Goal: Transaction & Acquisition: Purchase product/service

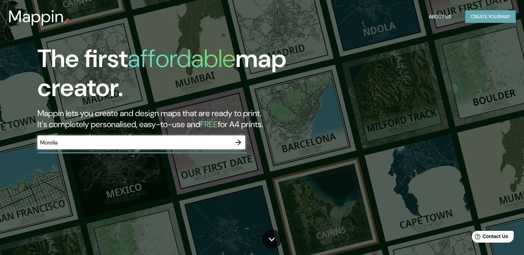
click at [481, 20] on button "Create your map" at bounding box center [490, 16] width 51 height 13
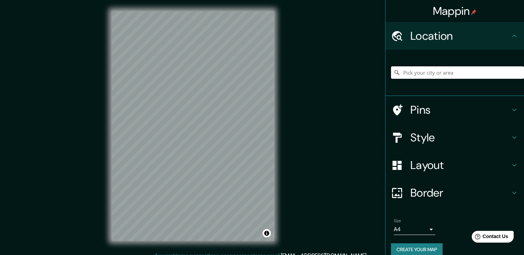
click at [437, 73] on input "Pick your city or area" at bounding box center [457, 72] width 133 height 12
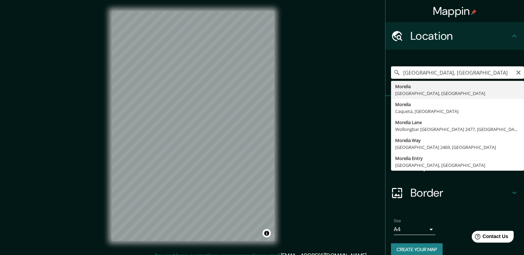
type input "[GEOGRAPHIC_DATA], [GEOGRAPHIC_DATA], [GEOGRAPHIC_DATA]"
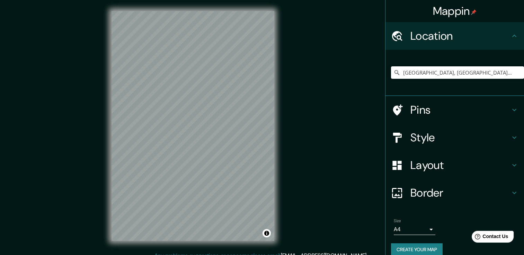
click at [422, 160] on h4 "Layout" at bounding box center [460, 166] width 100 height 14
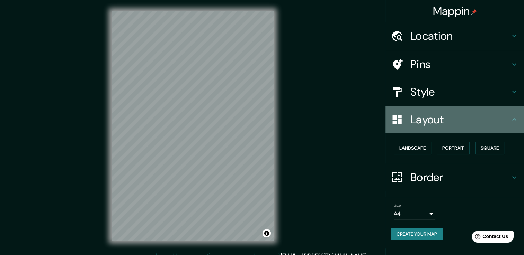
click at [427, 119] on h4 "Layout" at bounding box center [460, 120] width 100 height 14
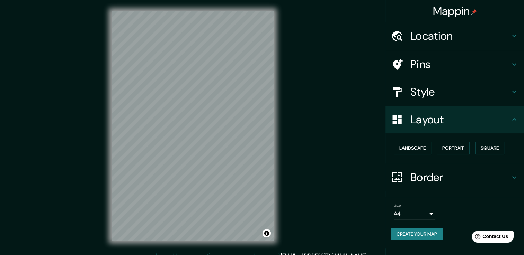
click at [421, 92] on h4 "Style" at bounding box center [460, 92] width 100 height 14
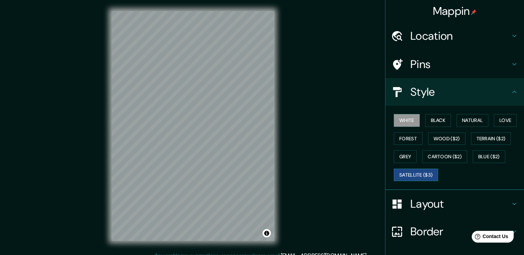
click at [397, 176] on button "Satellite ($3)" at bounding box center [416, 175] width 44 height 13
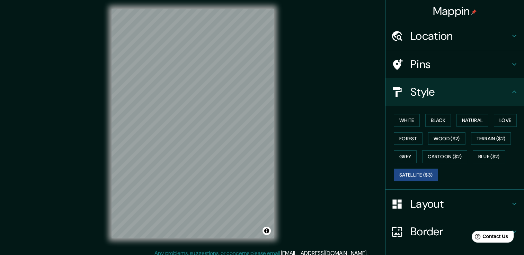
scroll to position [8, 0]
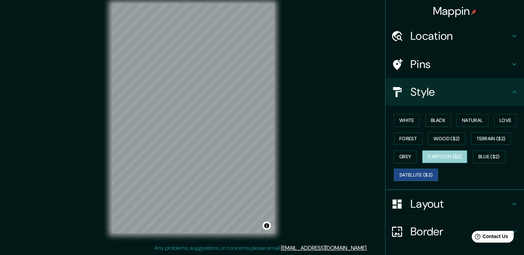
click at [449, 160] on button "Cartoon ($2)" at bounding box center [444, 157] width 45 height 13
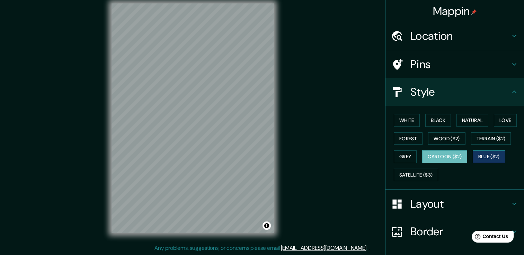
click at [479, 156] on button "Blue ($2)" at bounding box center [488, 157] width 33 height 13
click at [443, 142] on button "Wood ($2)" at bounding box center [446, 139] width 37 height 13
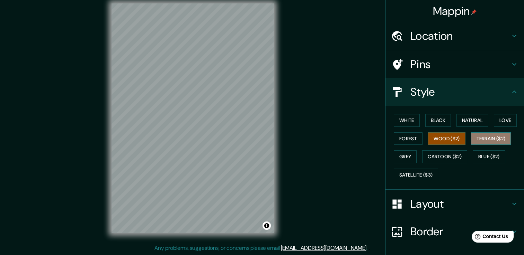
click at [480, 136] on button "Terrain ($2)" at bounding box center [491, 139] width 40 height 13
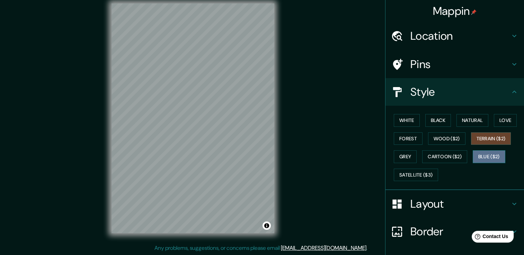
click at [491, 154] on button "Blue ($2)" at bounding box center [488, 157] width 33 height 13
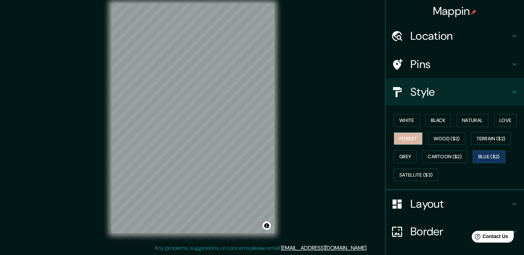
click at [411, 138] on button "Forest" at bounding box center [408, 139] width 29 height 13
click at [431, 120] on button "Black" at bounding box center [438, 120] width 26 height 13
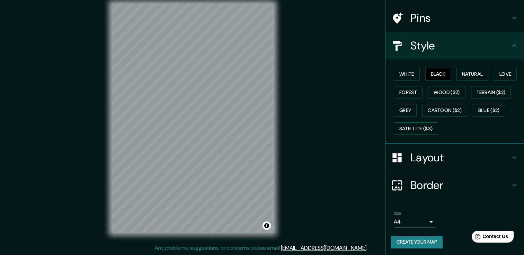
scroll to position [47, 0]
click at [406, 241] on button "Create your map" at bounding box center [417, 242] width 52 height 13
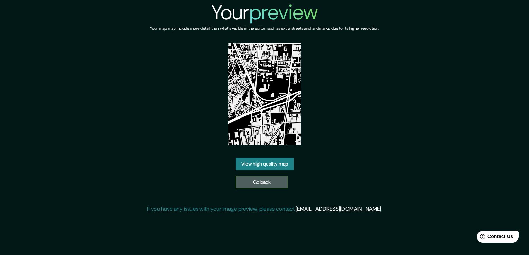
click at [263, 182] on link "Go back" at bounding box center [262, 182] width 52 height 13
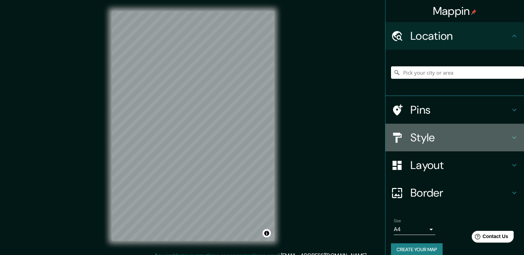
click at [415, 134] on h4 "Style" at bounding box center [460, 138] width 100 height 14
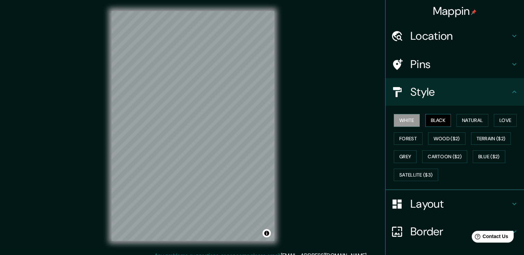
click at [431, 123] on button "Black" at bounding box center [438, 120] width 26 height 13
click at [414, 90] on h4 "Style" at bounding box center [460, 92] width 100 height 14
click at [419, 36] on h4 "Location" at bounding box center [460, 36] width 100 height 14
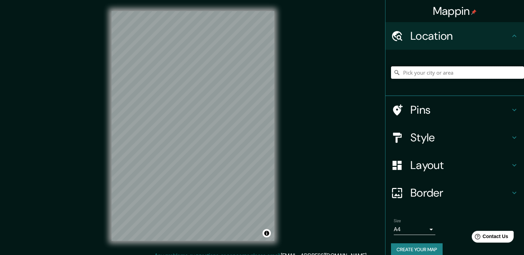
click at [406, 77] on input "Pick your city or area" at bounding box center [457, 72] width 133 height 12
click at [421, 161] on h4 "Layout" at bounding box center [460, 166] width 100 height 14
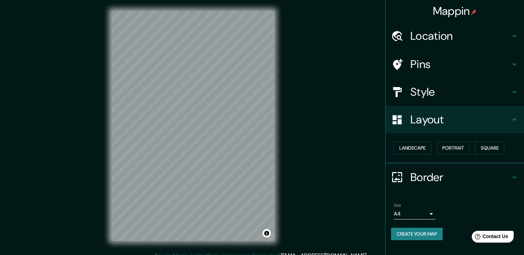
click at [423, 123] on h4 "Layout" at bounding box center [460, 120] width 100 height 14
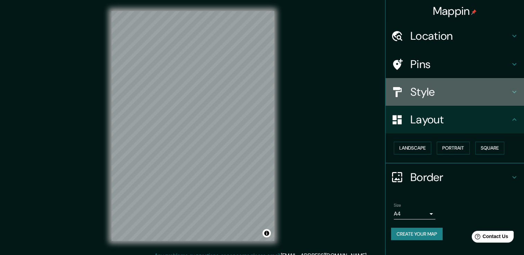
click at [425, 95] on h4 "Style" at bounding box center [460, 92] width 100 height 14
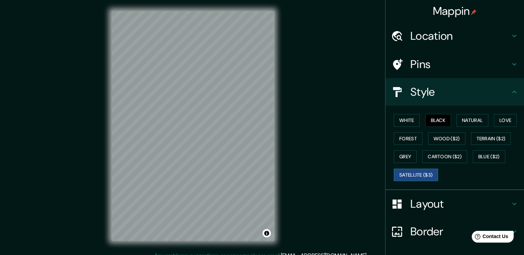
click at [407, 176] on button "Satellite ($3)" at bounding box center [416, 175] width 44 height 13
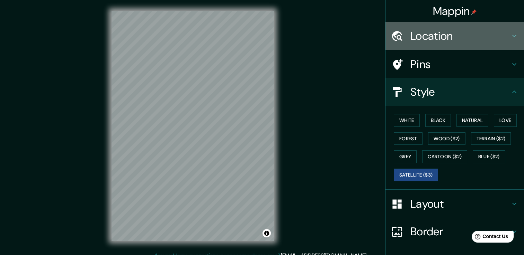
click at [418, 30] on h4 "Location" at bounding box center [460, 36] width 100 height 14
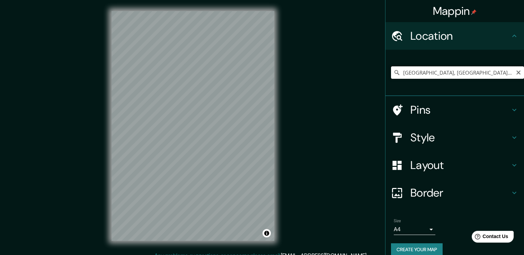
click at [470, 73] on input "[GEOGRAPHIC_DATA], [GEOGRAPHIC_DATA], [GEOGRAPHIC_DATA]" at bounding box center [457, 72] width 133 height 12
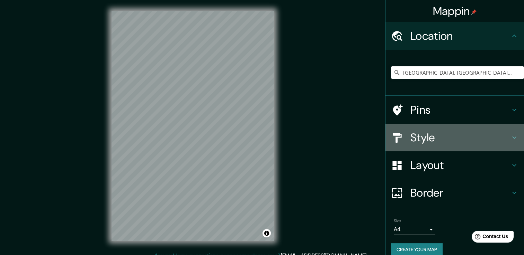
click at [417, 139] on h4 "Style" at bounding box center [460, 138] width 100 height 14
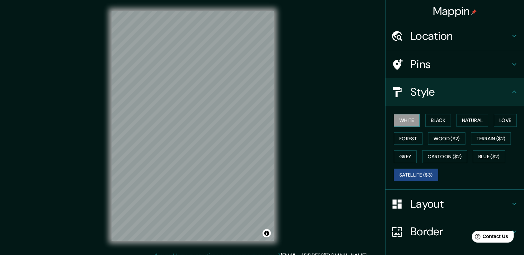
click at [405, 120] on button "White" at bounding box center [407, 120] width 26 height 13
click at [418, 36] on h4 "Location" at bounding box center [460, 36] width 100 height 14
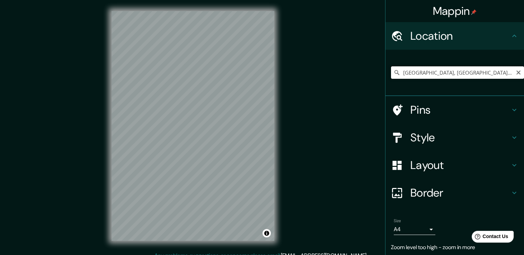
click at [465, 74] on input "[GEOGRAPHIC_DATA], [GEOGRAPHIC_DATA], [GEOGRAPHIC_DATA]" at bounding box center [457, 72] width 133 height 12
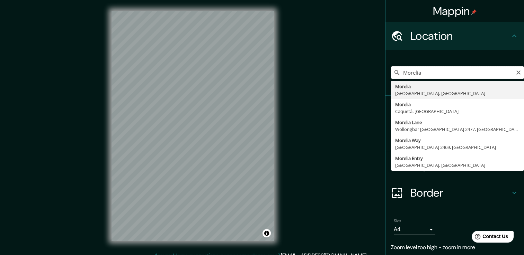
type input "[GEOGRAPHIC_DATA], [GEOGRAPHIC_DATA], [GEOGRAPHIC_DATA]"
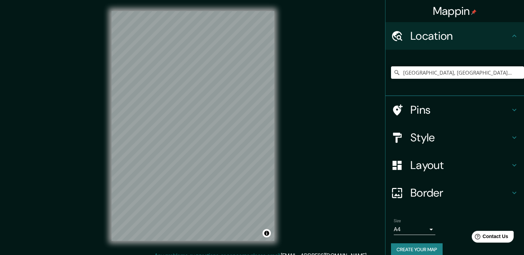
click at [421, 129] on div "Style" at bounding box center [454, 138] width 138 height 28
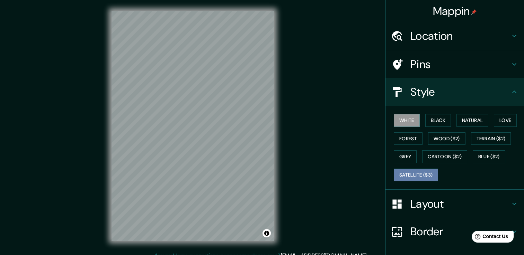
click at [408, 169] on button "Satellite ($3)" at bounding box center [416, 175] width 44 height 13
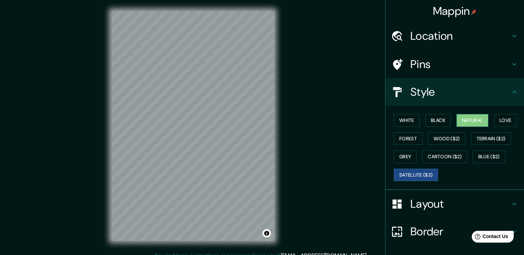
click at [458, 118] on button "Natural" at bounding box center [472, 120] width 32 height 13
click at [481, 138] on button "Terrain ($2)" at bounding box center [491, 139] width 40 height 13
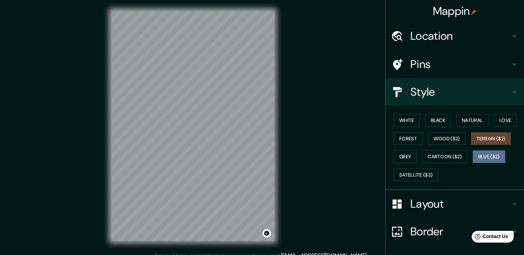
click at [485, 154] on button "Blue ($2)" at bounding box center [488, 157] width 33 height 13
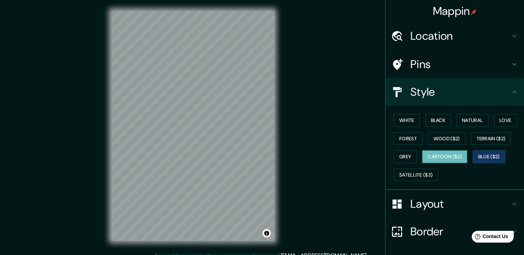
click at [448, 160] on button "Cartoon ($2)" at bounding box center [444, 157] width 45 height 13
click at [401, 156] on button "Grey" at bounding box center [405, 157] width 23 height 13
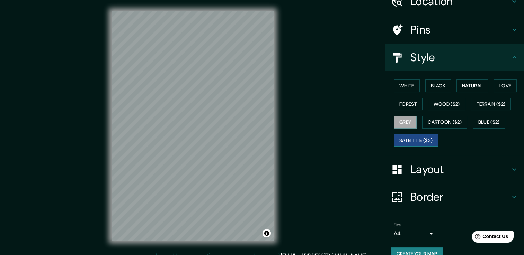
scroll to position [47, 0]
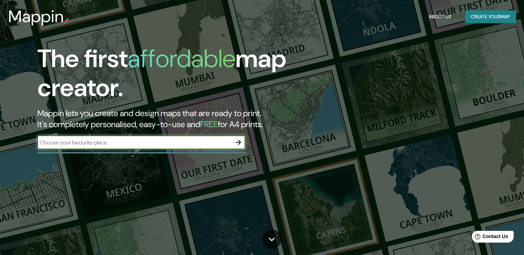
click at [486, 20] on button "Create your map" at bounding box center [490, 16] width 51 height 13
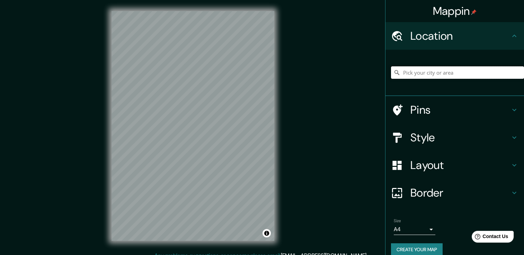
click at [426, 69] on input "Pick your city or area" at bounding box center [457, 72] width 133 height 12
type input "[GEOGRAPHIC_DATA], [GEOGRAPHIC_DATA], [GEOGRAPHIC_DATA]"
click at [430, 137] on h4 "Style" at bounding box center [460, 138] width 100 height 14
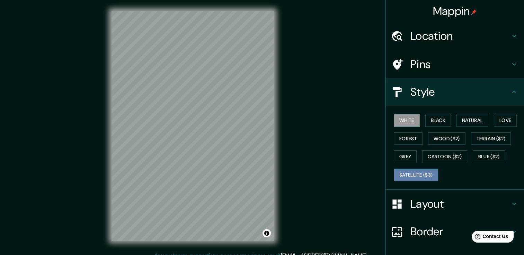
click at [406, 178] on button "Satellite ($3)" at bounding box center [416, 175] width 44 height 13
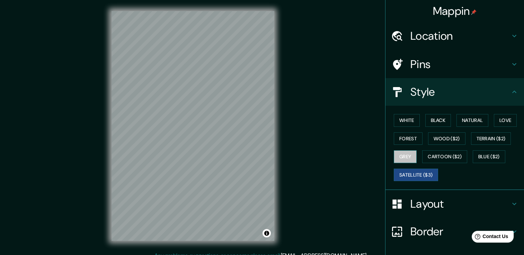
click at [397, 153] on button "Grey" at bounding box center [405, 157] width 23 height 13
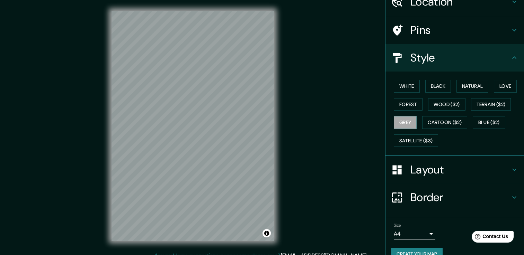
scroll to position [47, 0]
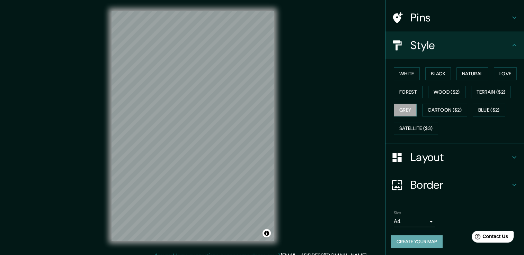
click at [415, 238] on button "Create your map" at bounding box center [417, 242] width 52 height 13
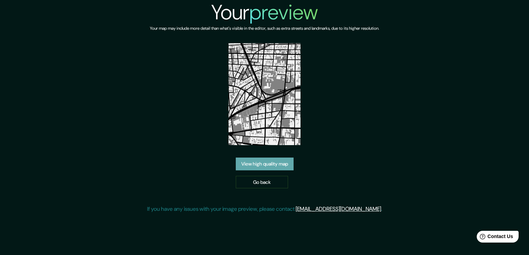
click at [261, 171] on div "View high quality map Go back" at bounding box center [265, 173] width 58 height 31
click at [259, 165] on link "View high quality map" at bounding box center [265, 164] width 58 height 13
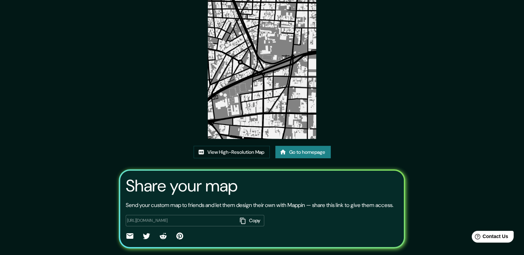
scroll to position [71, 0]
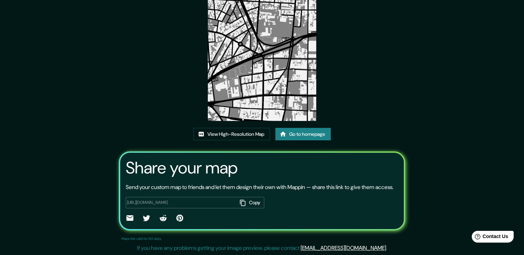
click at [242, 202] on icon "button" at bounding box center [242, 203] width 7 height 7
click at [208, 207] on div "https://app.mappin.pro/map/d2cf28c4b7135a577fcf99ecff7396ef6bfe14d4?utm_source=…" at bounding box center [195, 202] width 138 height 11
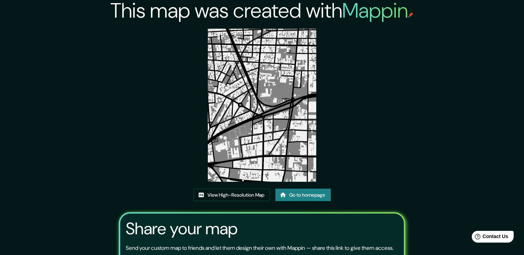
scroll to position [0, 0]
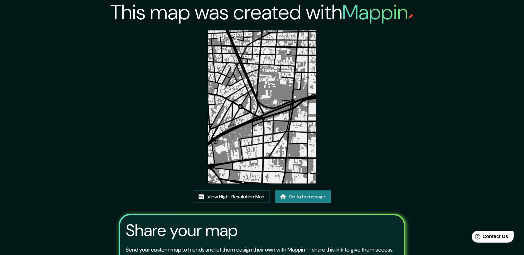
click at [273, 117] on img at bounding box center [262, 106] width 108 height 153
click at [235, 198] on link "View High-Resolution Map" at bounding box center [231, 197] width 76 height 13
